Goal: Task Accomplishment & Management: Use online tool/utility

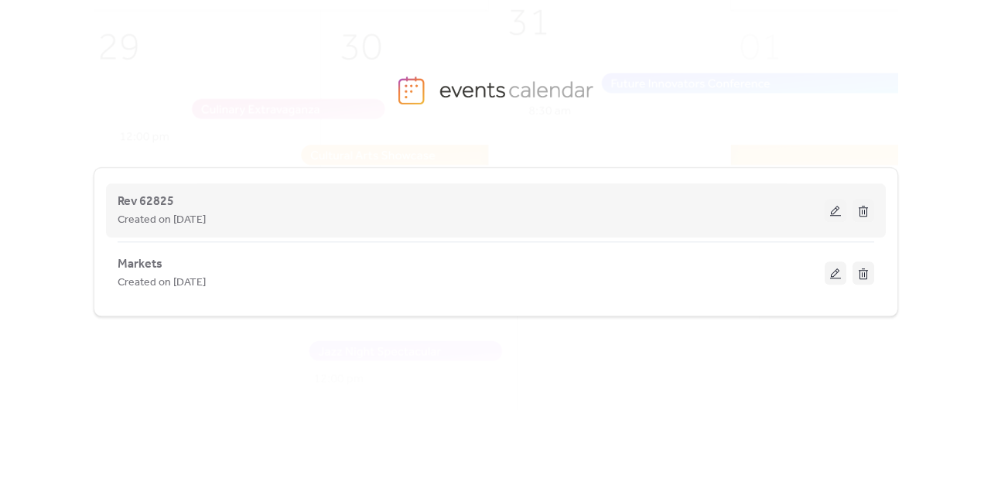
click at [668, 203] on div "Rev 62825 Created on [DATE]" at bounding box center [471, 210] width 707 height 37
click at [833, 211] on button at bounding box center [836, 210] width 22 height 23
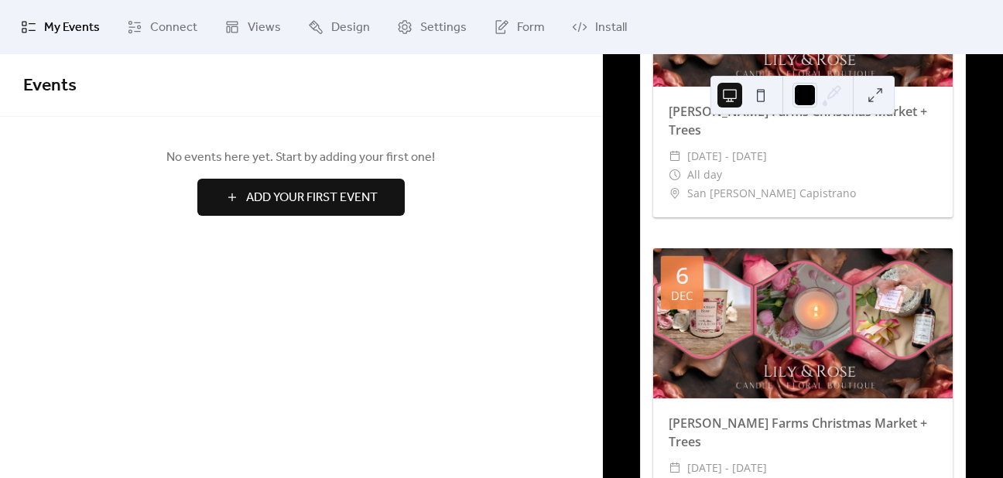
scroll to position [1144, 0]
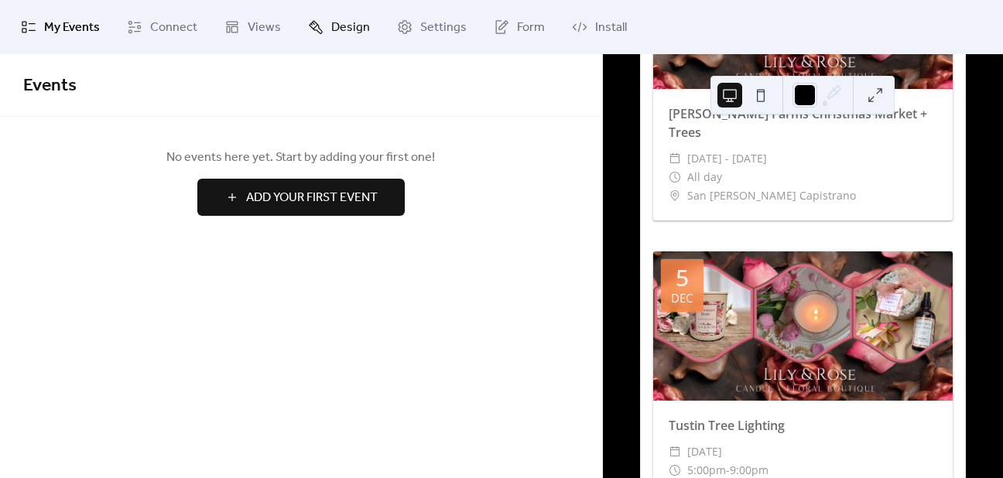
click at [333, 26] on span "Design" at bounding box center [350, 28] width 39 height 19
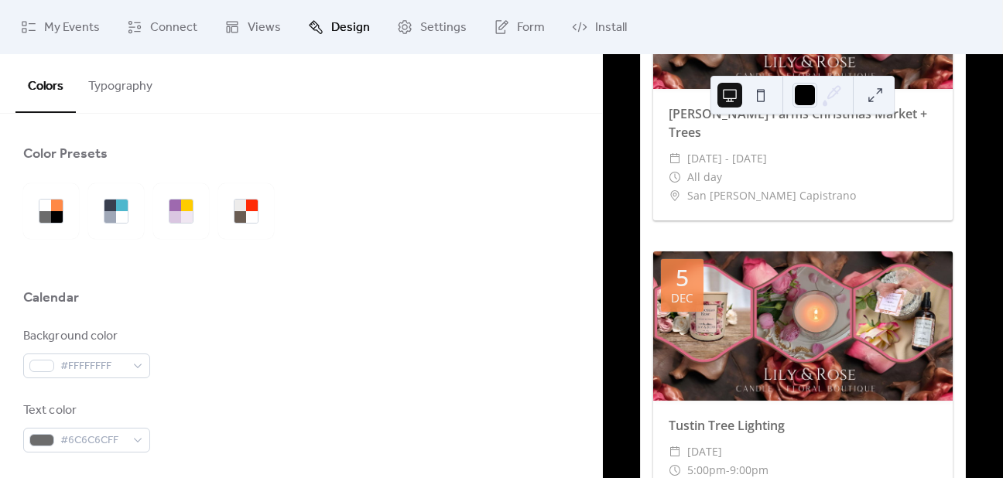
click at [102, 81] on button "Typography" at bounding box center [120, 82] width 89 height 57
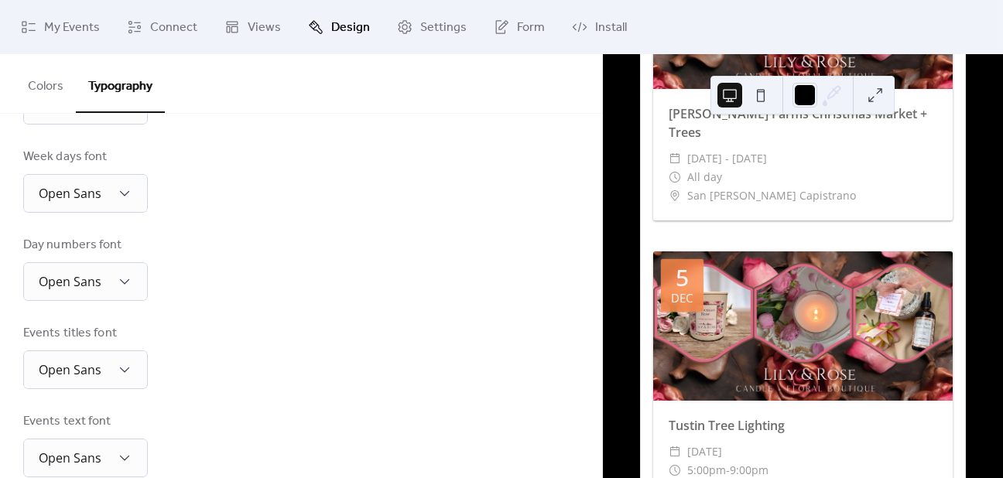
scroll to position [48, 0]
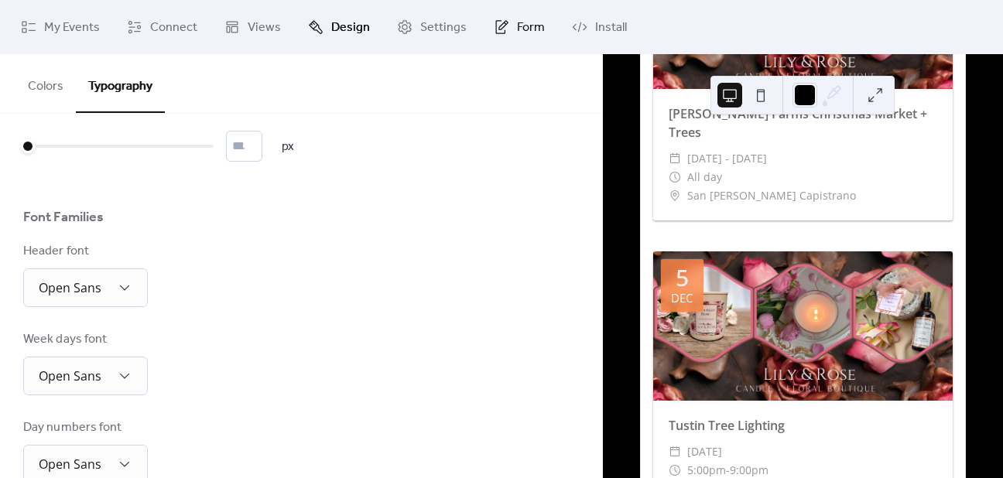
click at [508, 26] on link "Form" at bounding box center [519, 27] width 74 height 42
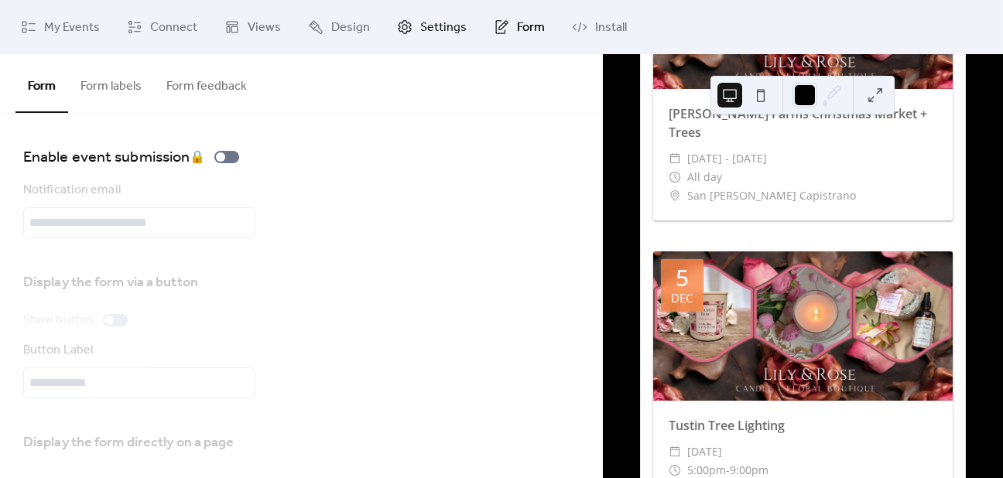
click at [431, 29] on span "Settings" at bounding box center [443, 28] width 46 height 19
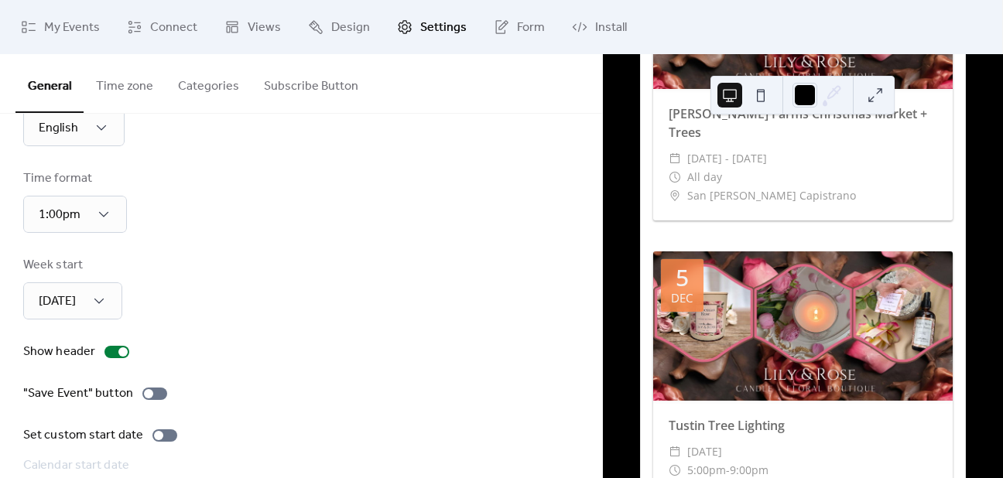
scroll to position [128, 0]
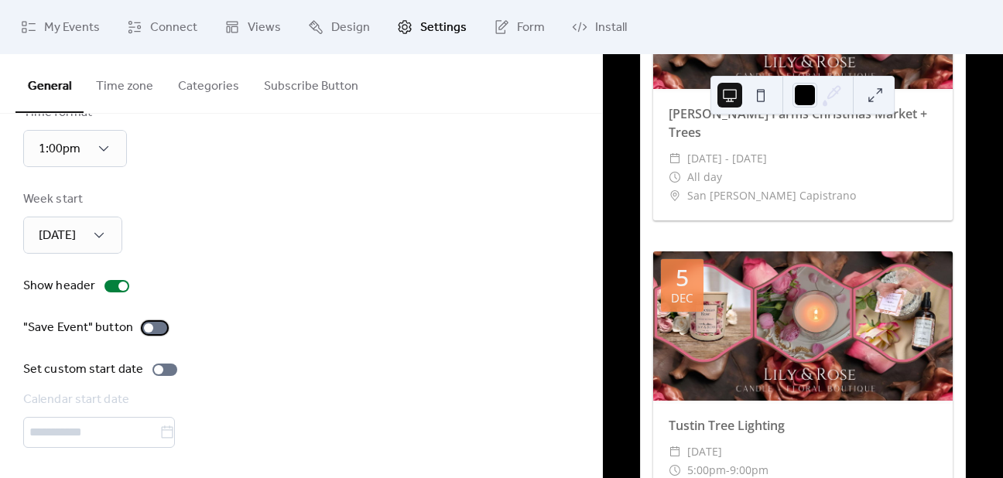
click at [156, 325] on div at bounding box center [154, 328] width 25 height 12
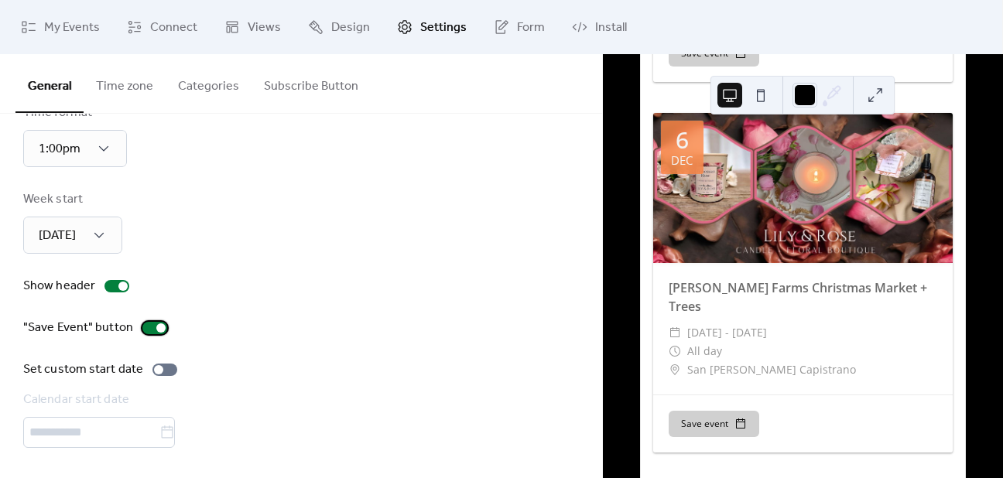
scroll to position [1317, 0]
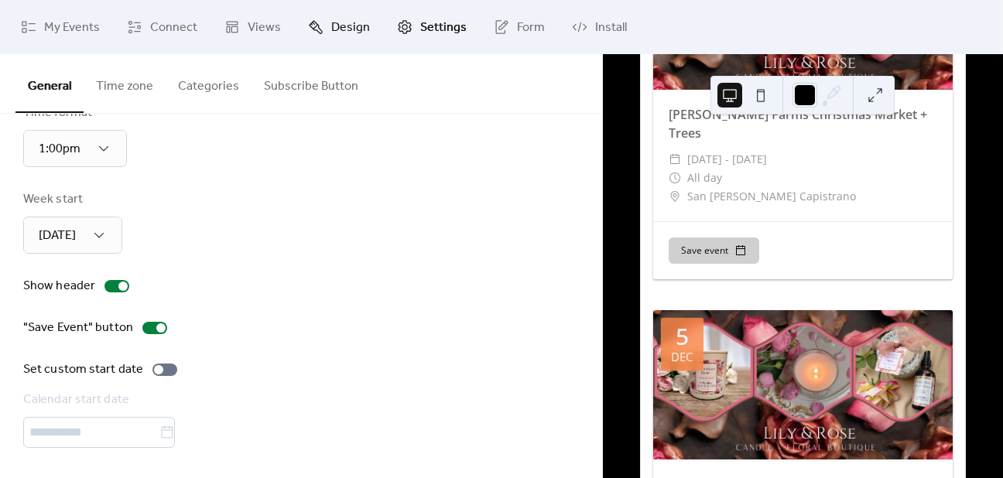
click at [343, 22] on span "Design" at bounding box center [350, 28] width 39 height 19
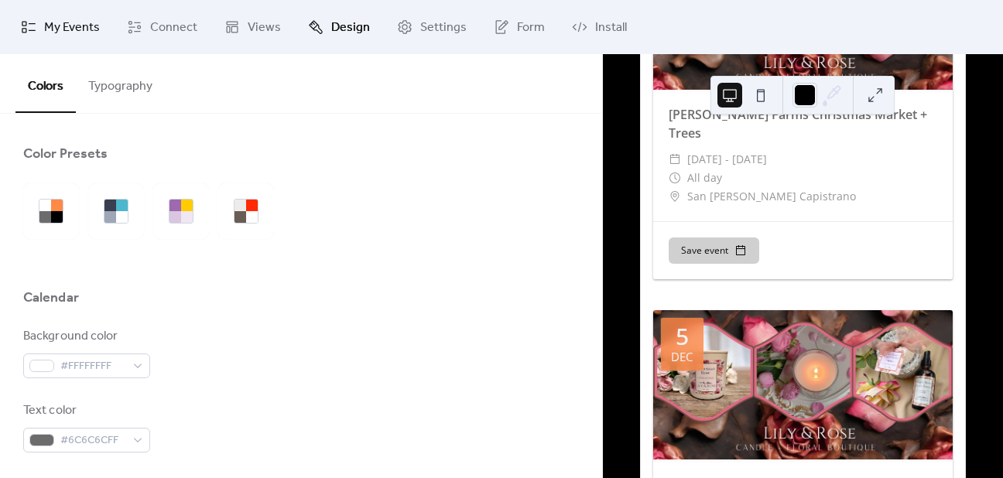
click at [95, 19] on span "My Events" at bounding box center [72, 28] width 56 height 19
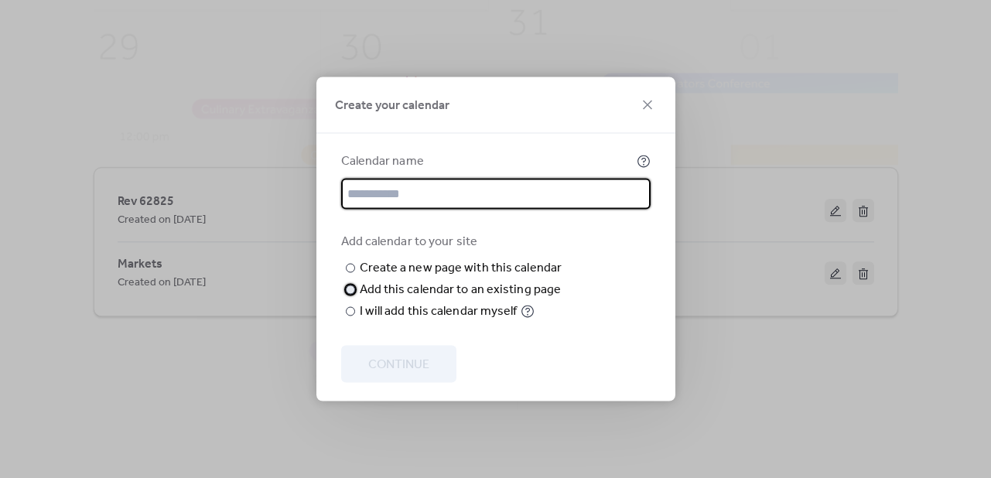
click at [348, 295] on div at bounding box center [350, 290] width 9 height 9
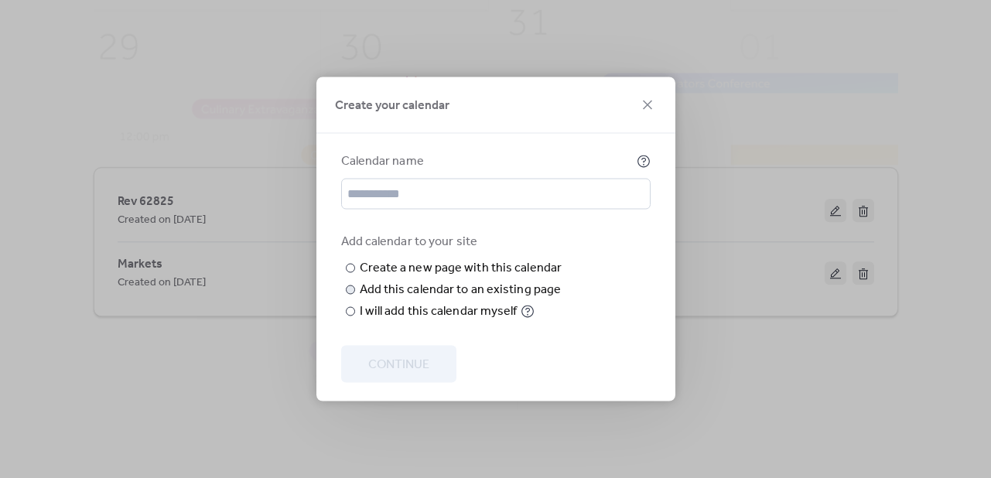
click at [0, 0] on span "Choose page" at bounding box center [0, 0] width 0 height 0
click at [644, 321] on div "Add calendar to your site ​ Create a new page with this calendar New page name …" at bounding box center [496, 277] width 310 height 88
click at [655, 96] on icon at bounding box center [647, 105] width 19 height 19
